Goal: Check status: Check status

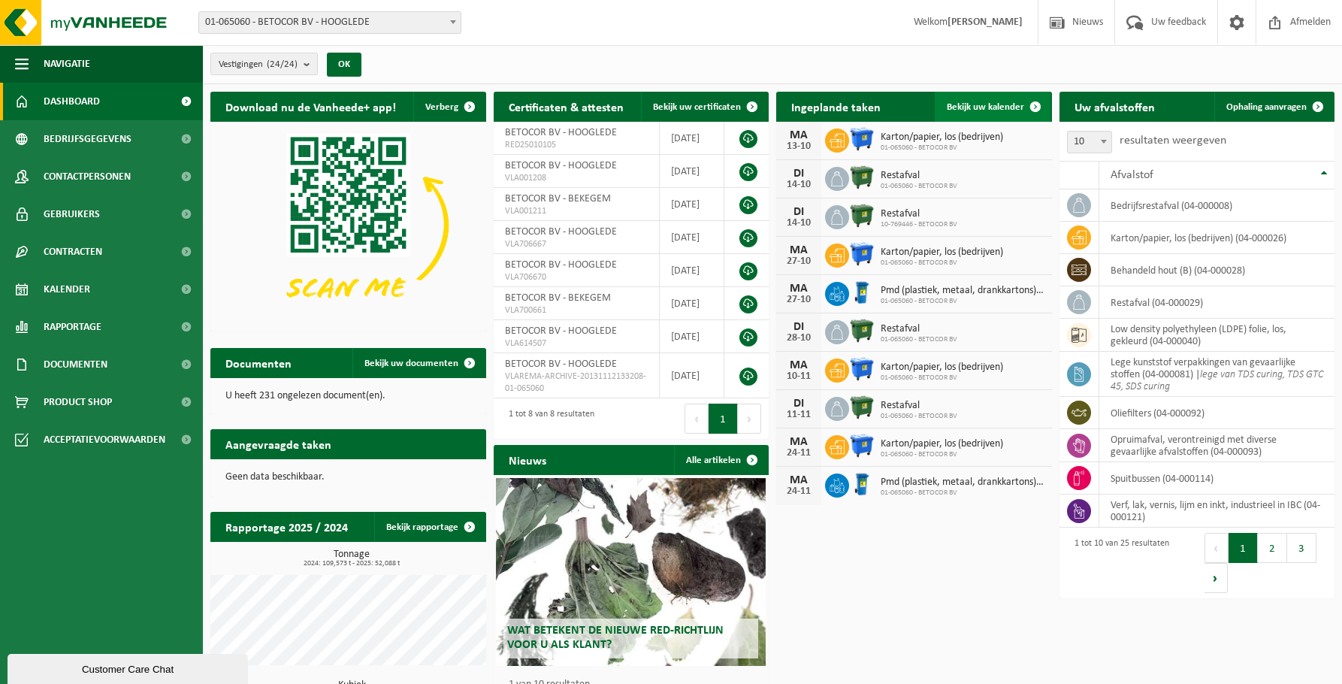
click at [980, 109] on span "Bekijk uw kalender" at bounding box center [985, 107] width 77 height 10
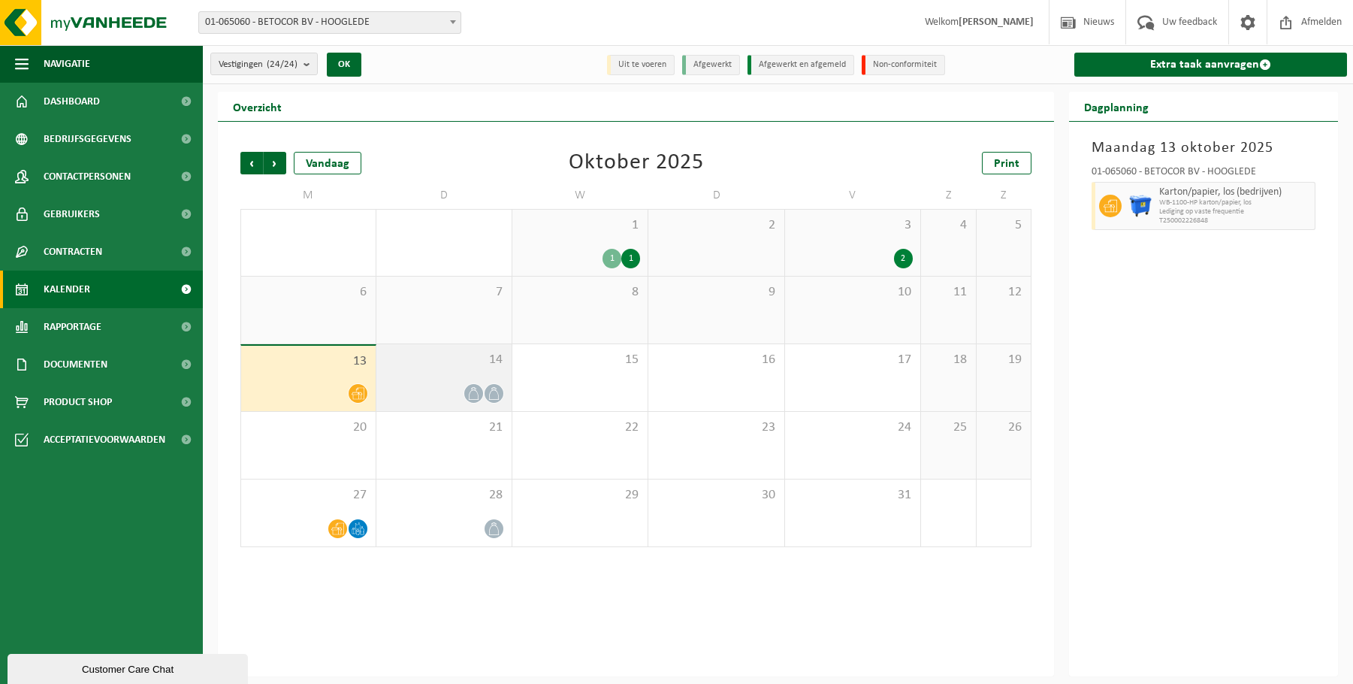
click at [492, 393] on icon at bounding box center [494, 393] width 13 height 13
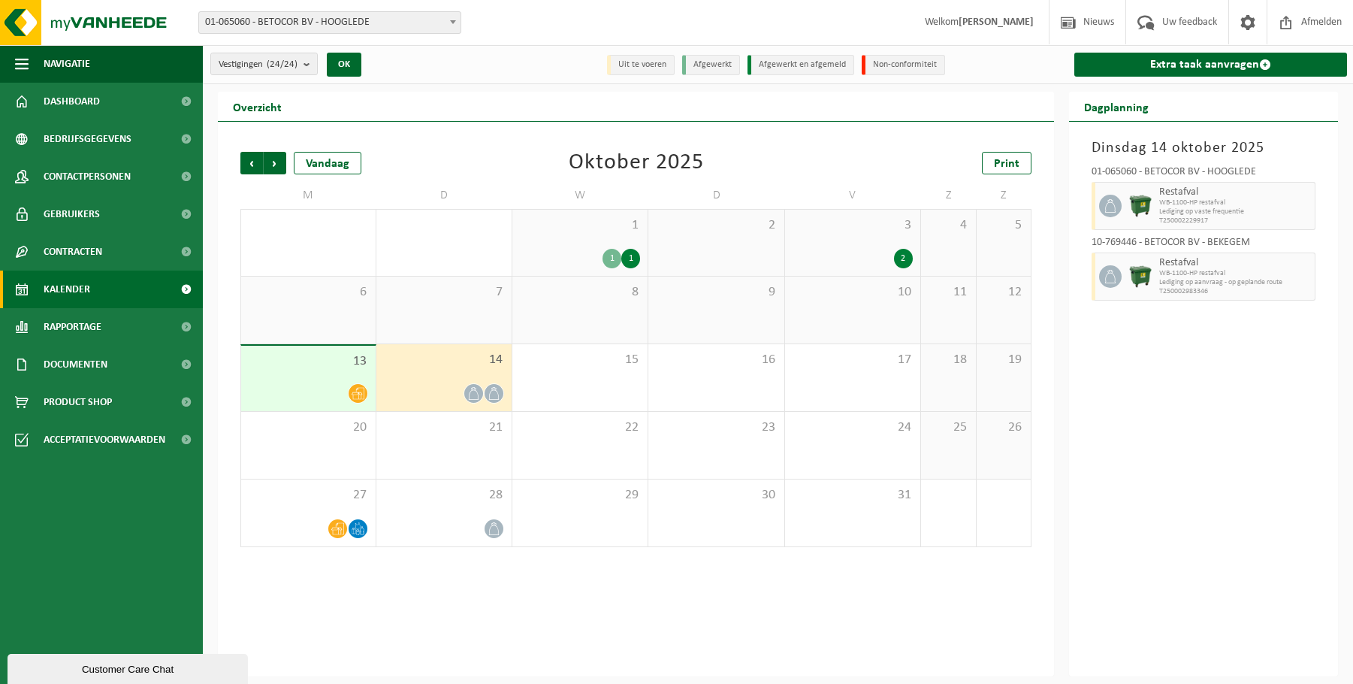
click at [467, 397] on span at bounding box center [473, 393] width 19 height 19
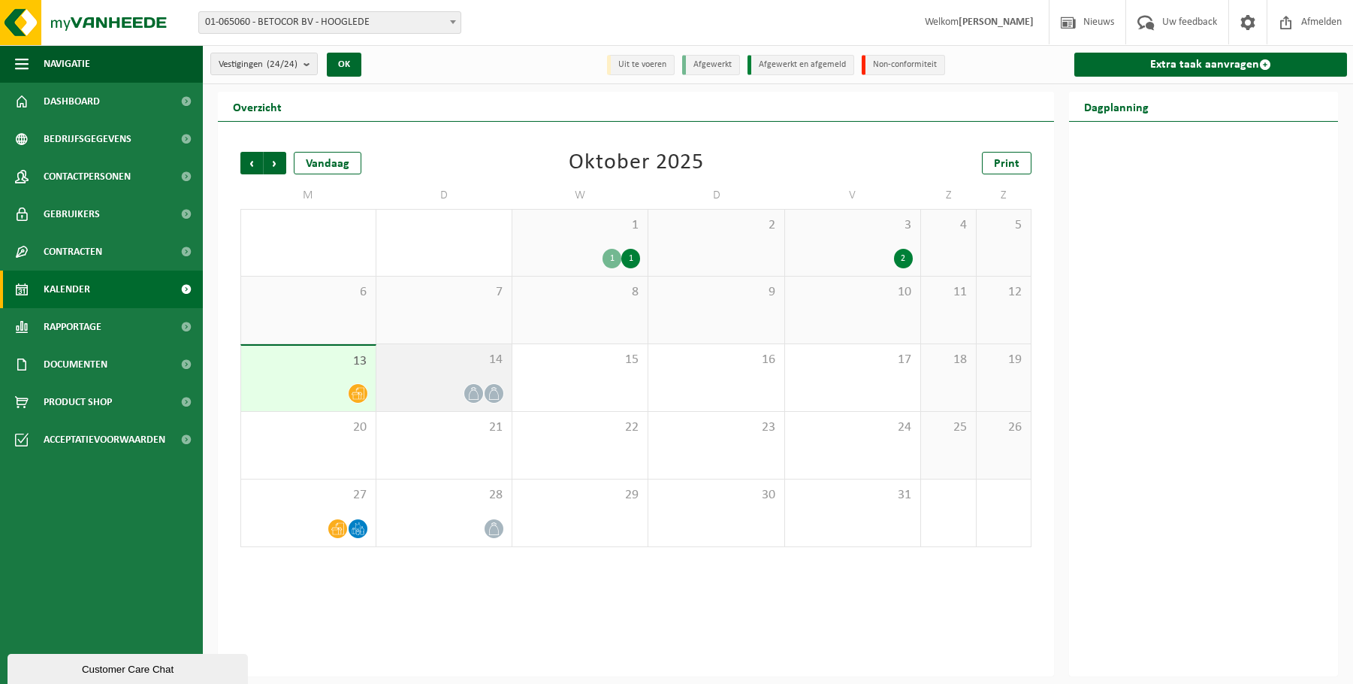
click at [469, 395] on icon at bounding box center [473, 393] width 13 height 13
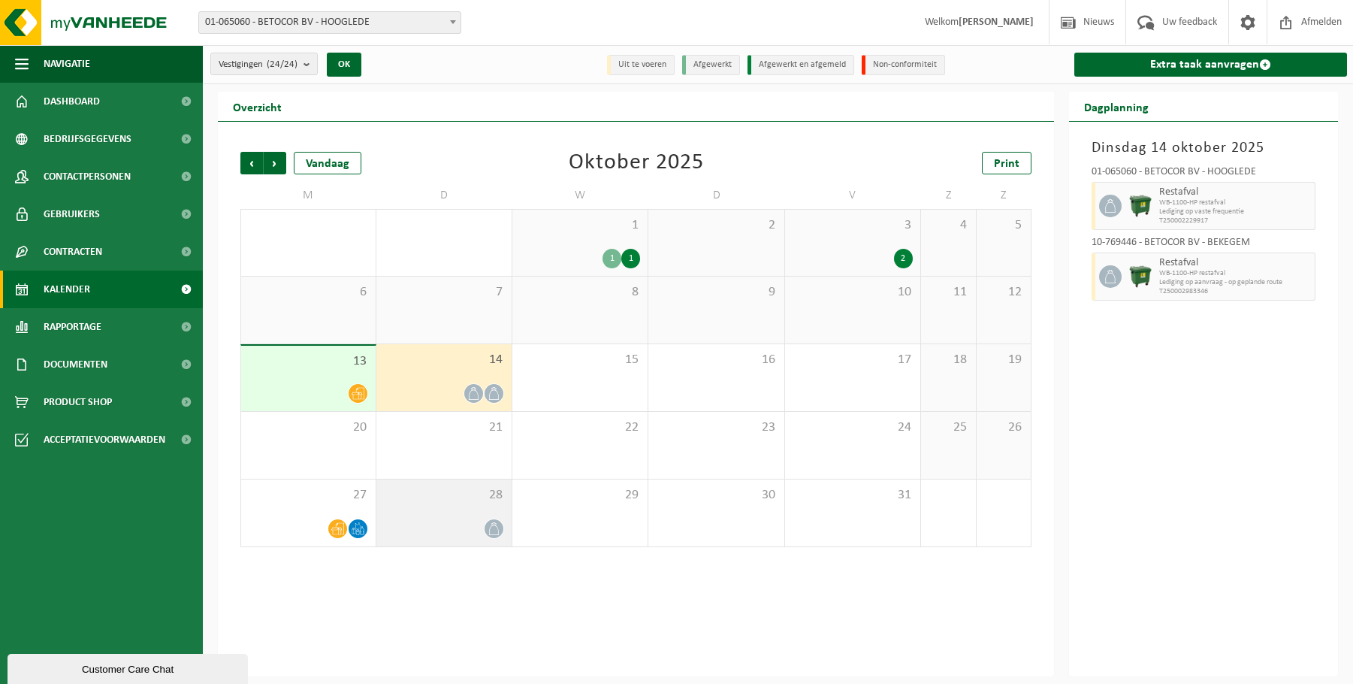
click at [492, 530] on icon at bounding box center [494, 528] width 13 height 13
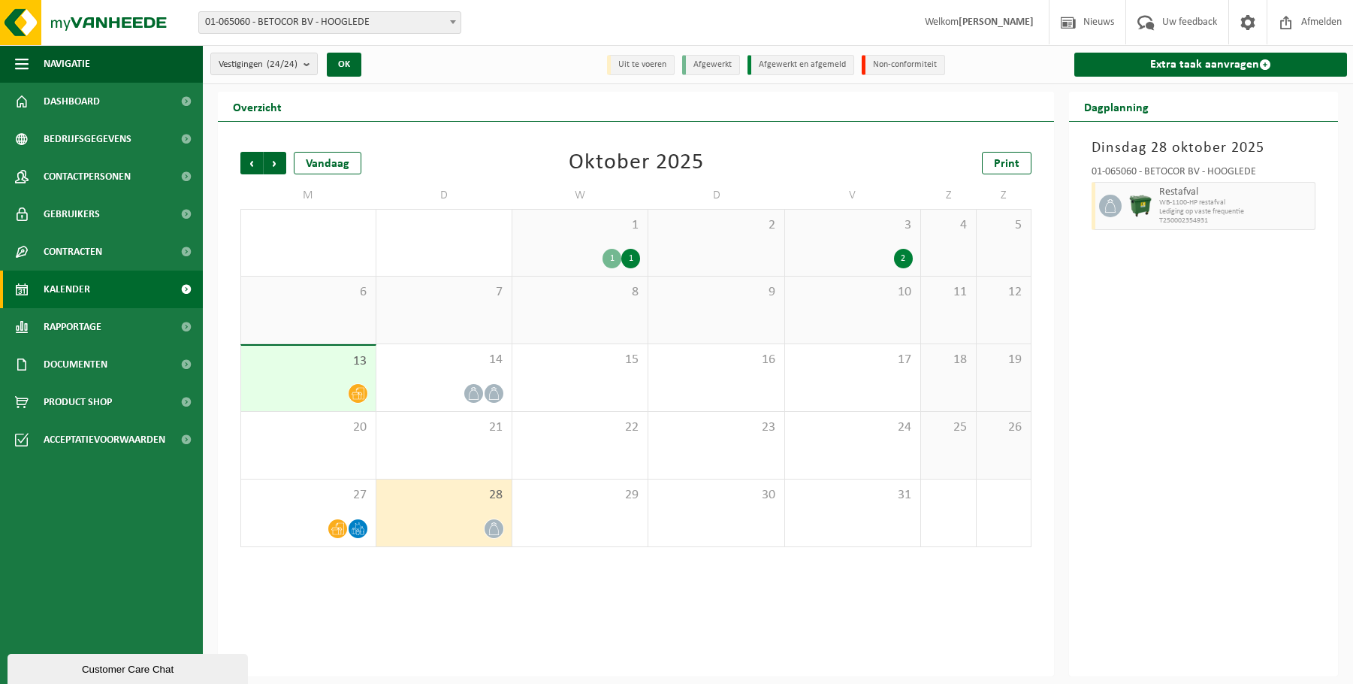
click at [902, 603] on div "Vorige Volgende Vandaag [DATE] Print M D W D V Z Z 29 2 30 1 1 1 1 2 3 2 4 5 6 …" at bounding box center [636, 399] width 836 height 554
click at [926, 585] on div "Vorige Volgende Vandaag [DATE] Print M D W D V Z Z 29 2 30 1 1 1 1 2 3 2 4 5 6 …" at bounding box center [636, 399] width 836 height 554
